Goal: Information Seeking & Learning: Find specific fact

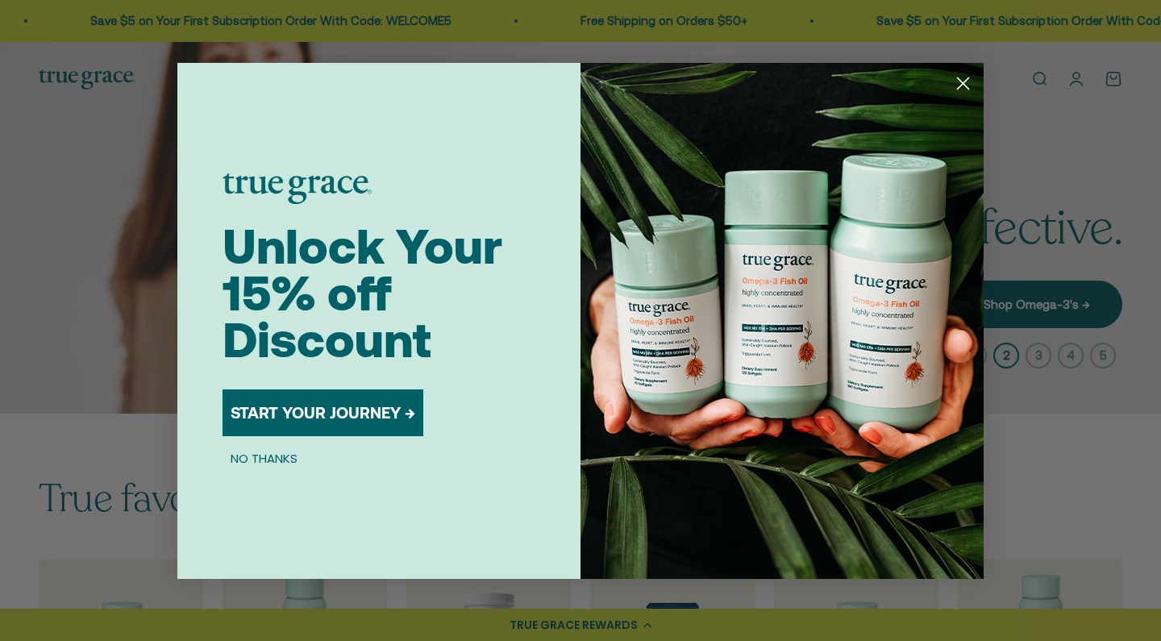
click at [962, 81] on circle "Close dialog" at bounding box center [963, 82] width 27 height 27
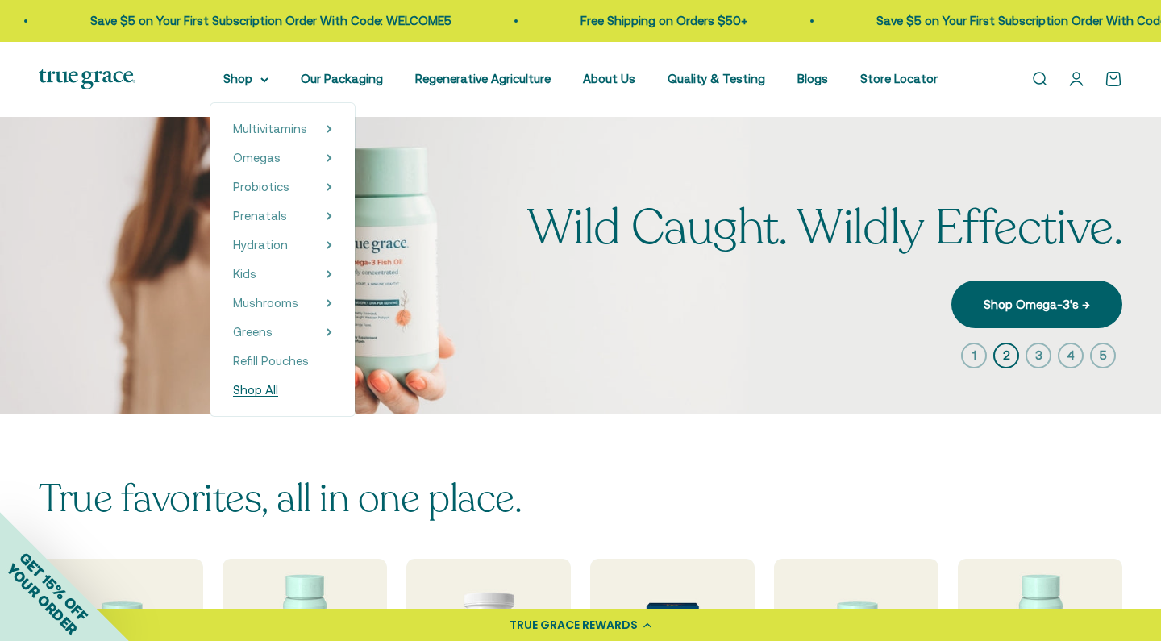
click at [278, 385] on span "Shop All" at bounding box center [255, 390] width 45 height 14
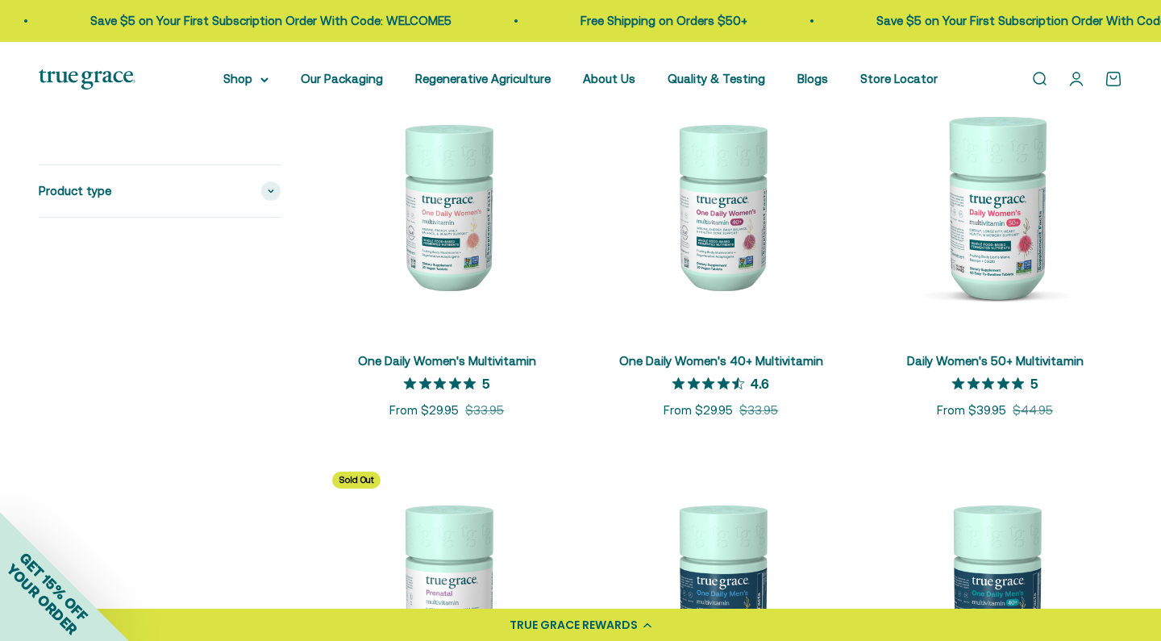
scroll to position [375, 0]
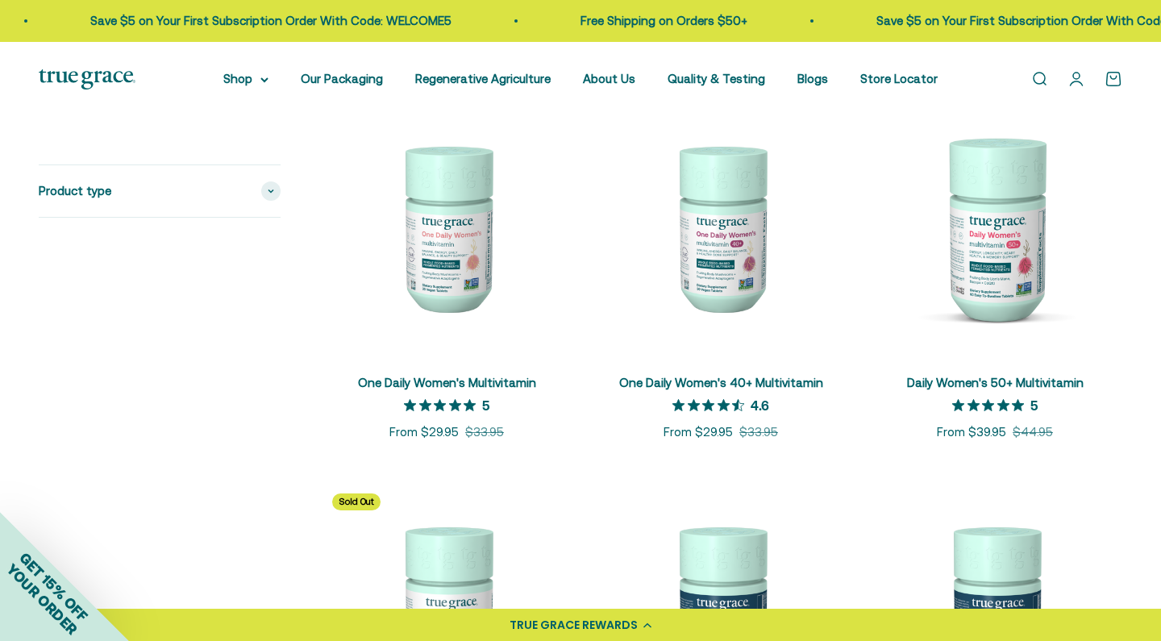
click at [1041, 88] on link "Open search" at bounding box center [1039, 79] width 18 height 18
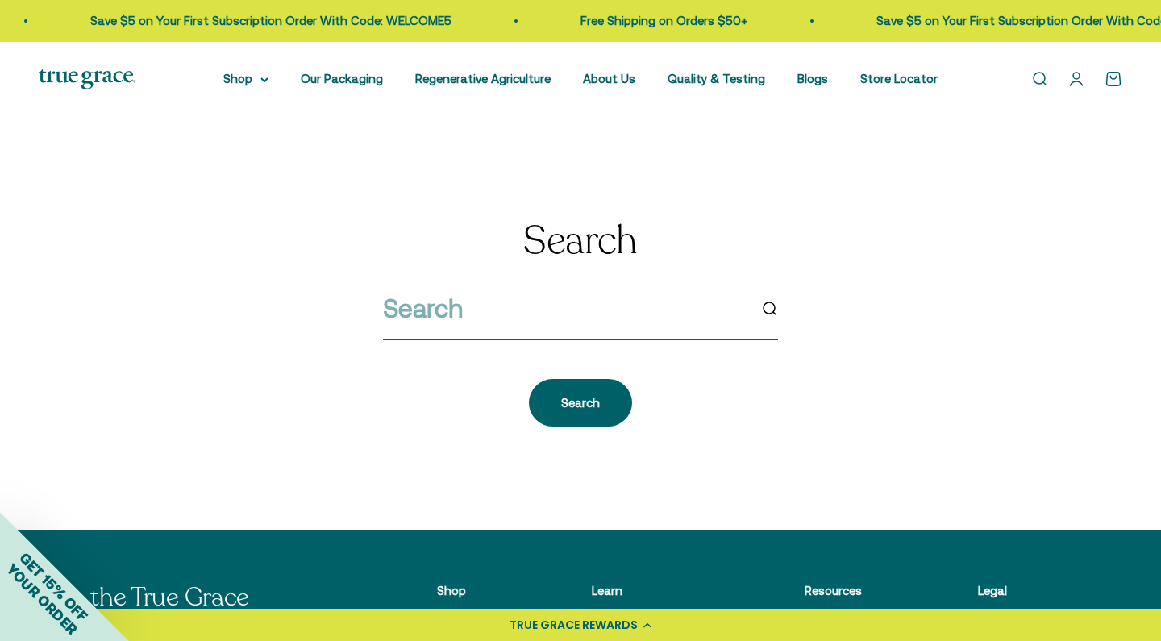
click at [594, 329] on input "search" at bounding box center [565, 308] width 364 height 41
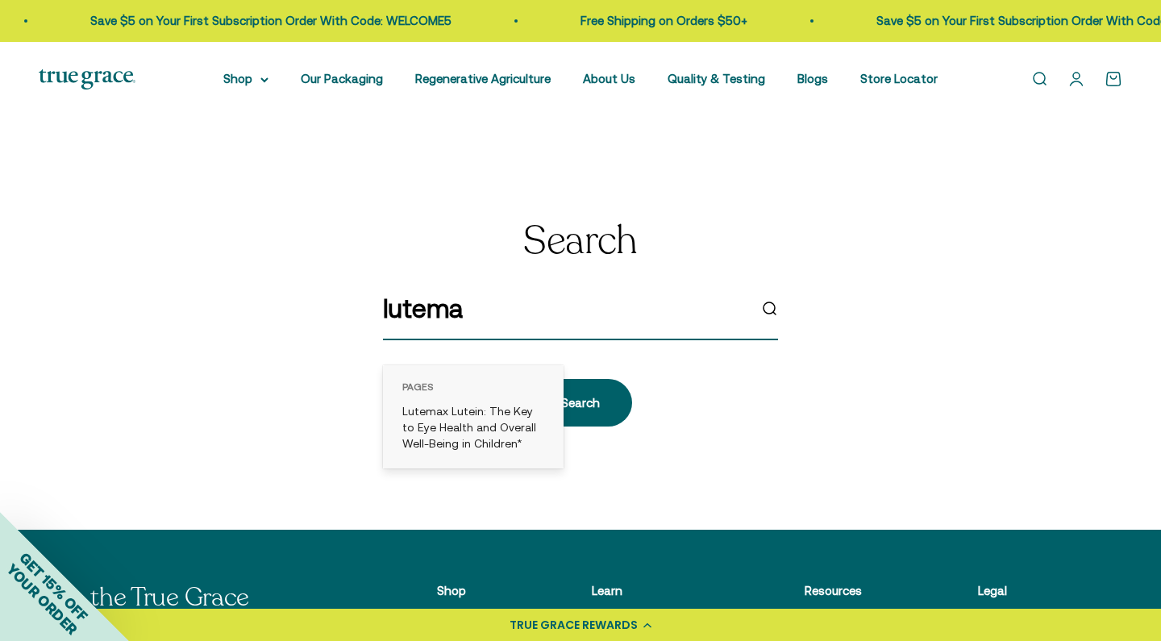
type input "lutemax"
